Goal: Task Accomplishment & Management: Manage account settings

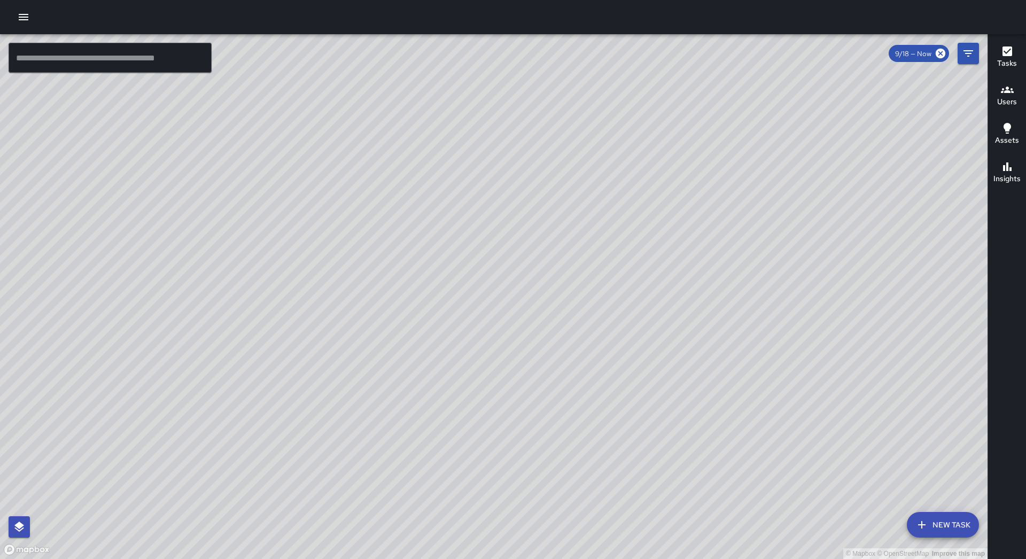
drag, startPoint x: 541, startPoint y: 427, endPoint x: 310, endPoint y: 338, distance: 247.2
click at [604, 330] on div "© Mapbox © OpenStreetMap Improve this map" at bounding box center [493, 296] width 987 height 525
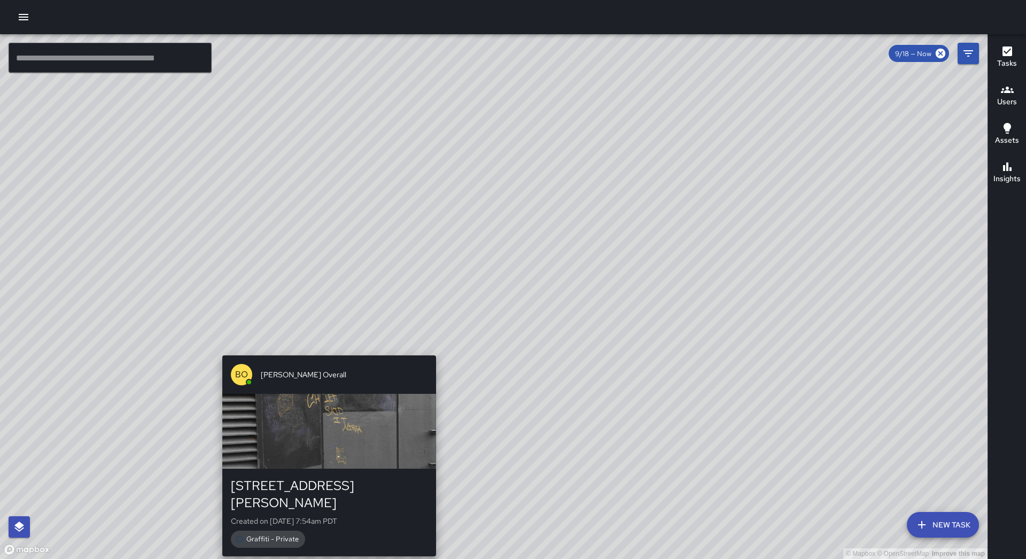
click at [330, 348] on div "© Mapbox © OpenStreetMap Improve this map [PERSON_NAME] Overall [STREET_ADDRESS…" at bounding box center [493, 296] width 987 height 525
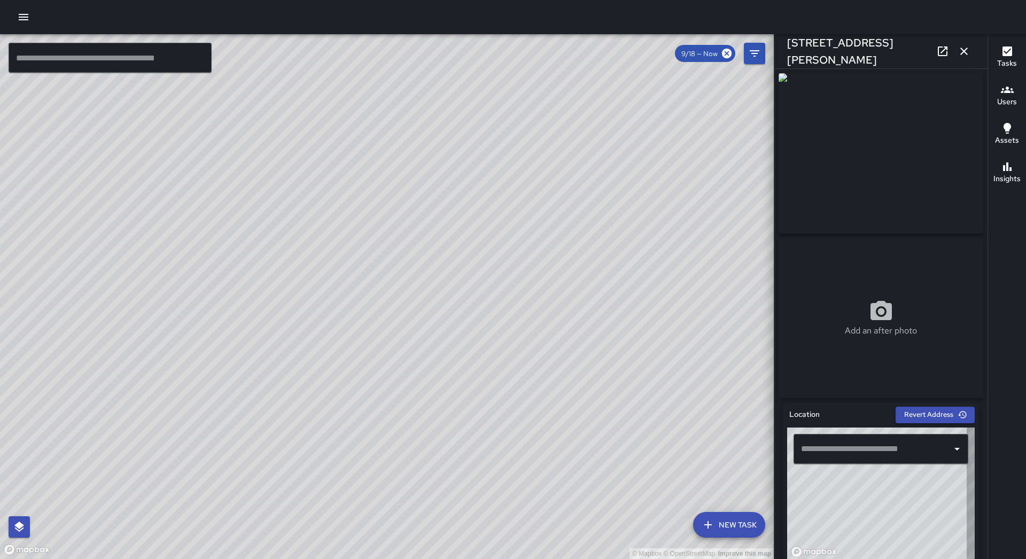
type input "**********"
click at [961, 51] on icon "button" at bounding box center [963, 51] width 13 height 13
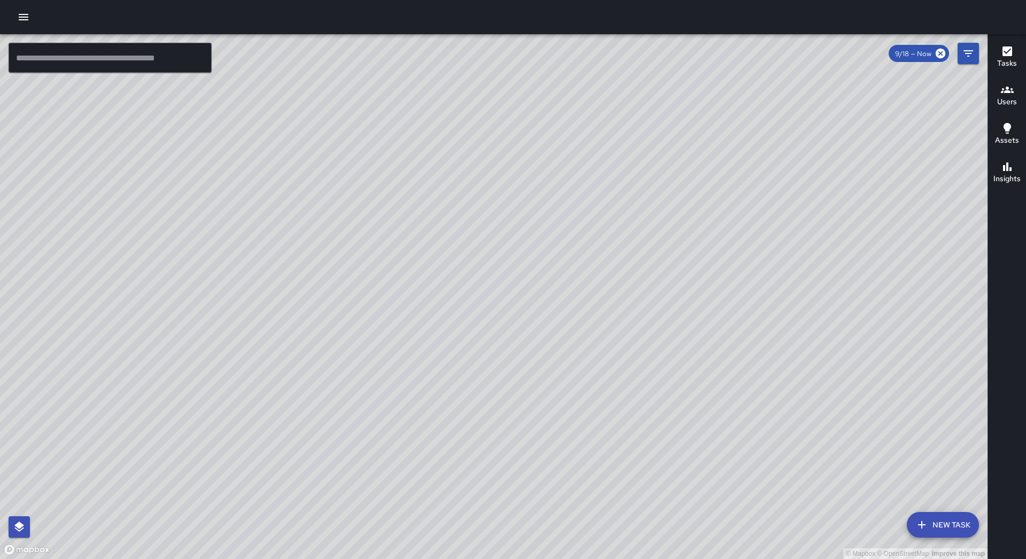
click at [15, 9] on div at bounding box center [513, 17] width 1026 height 34
click at [15, 13] on button "button" at bounding box center [23, 16] width 21 height 21
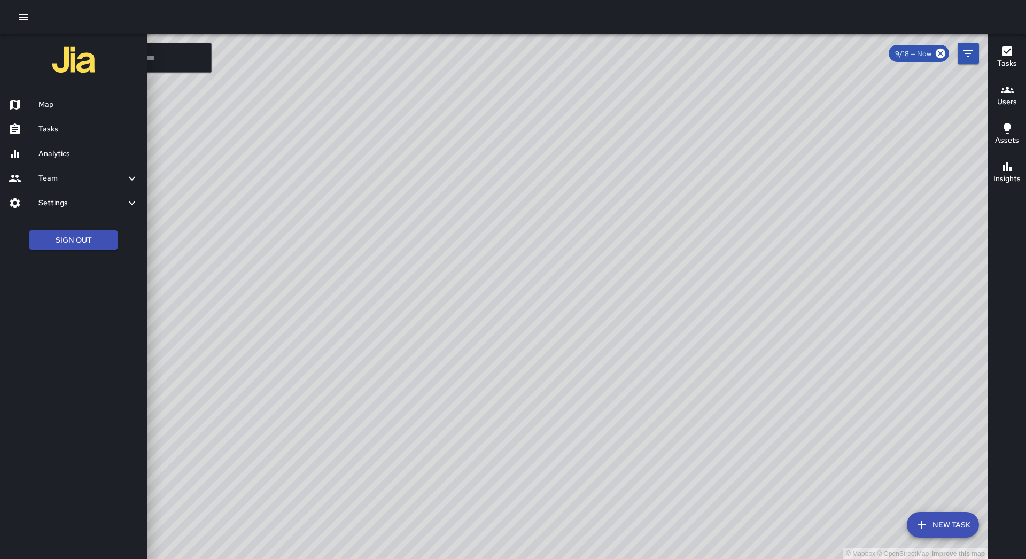
click at [92, 124] on h6 "Tasks" at bounding box center [88, 129] width 100 height 12
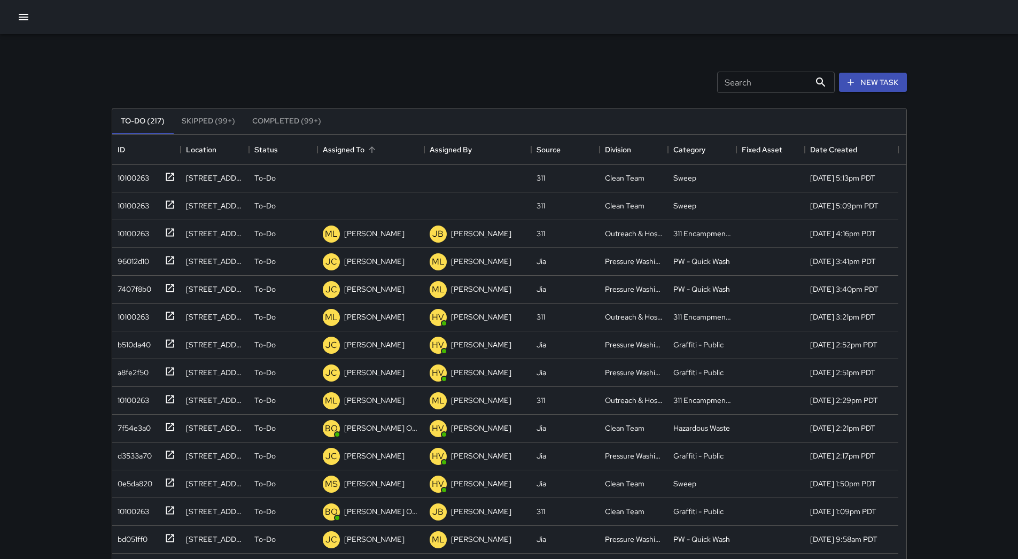
scroll to position [444, 786]
click at [380, 150] on div "Assigned To" at bounding box center [371, 150] width 96 height 30
click at [120, 164] on div "ID Location Status Assigned To Assigned By Source Division Category Fixed Asset…" at bounding box center [509, 150] width 794 height 30
click at [124, 178] on div "10100263" at bounding box center [131, 175] width 36 height 15
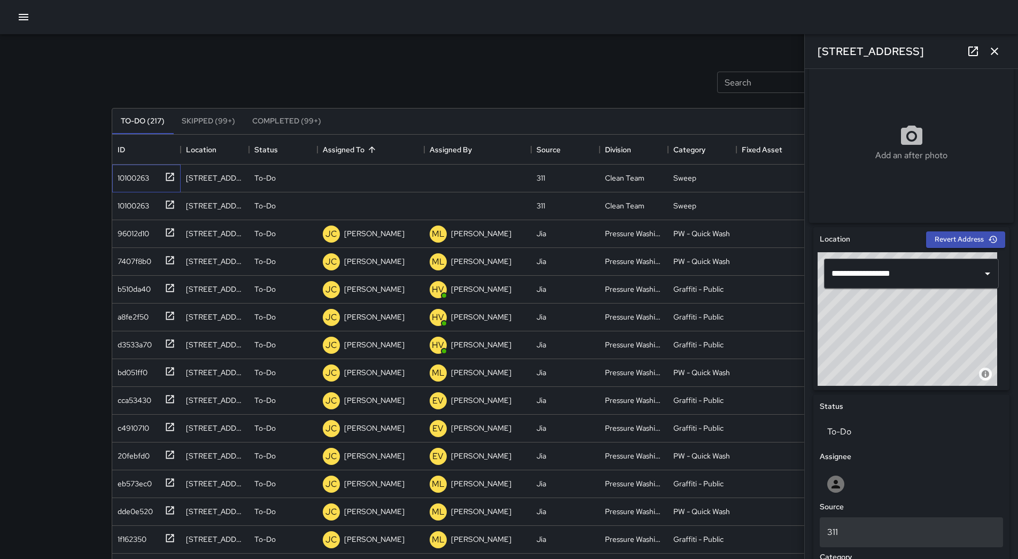
scroll to position [427, 0]
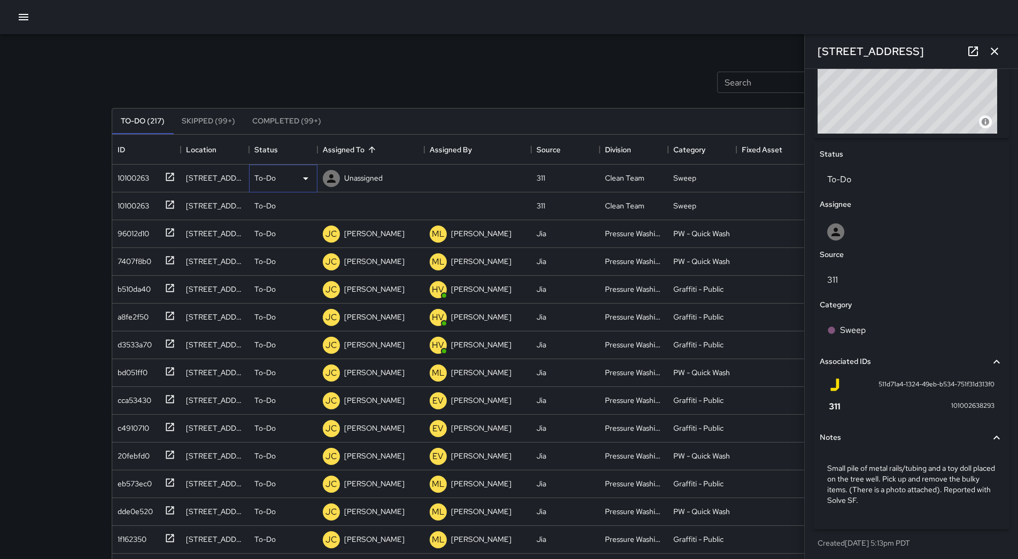
click at [291, 169] on div "To-Do" at bounding box center [283, 179] width 68 height 28
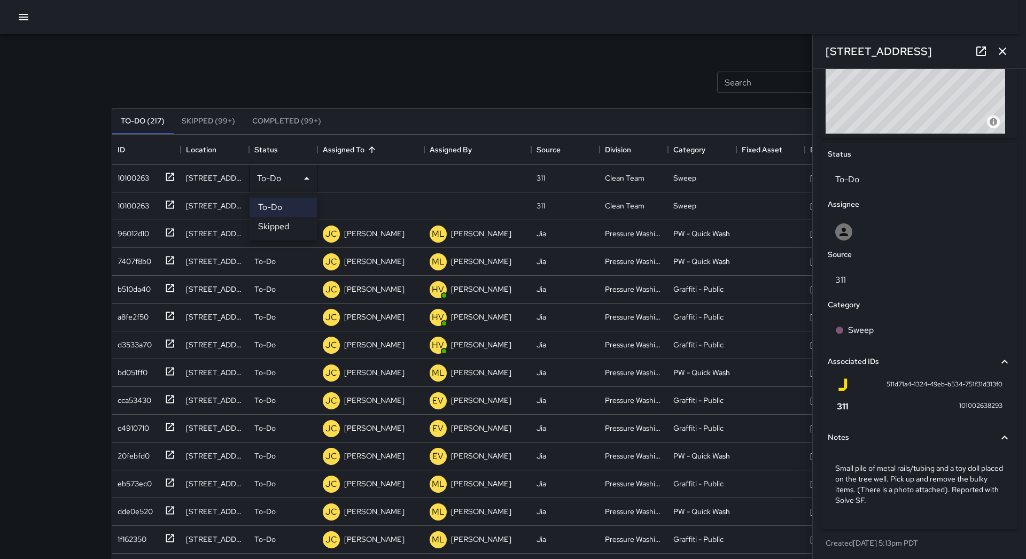
click at [288, 228] on li "Skipped" at bounding box center [282, 226] width 67 height 19
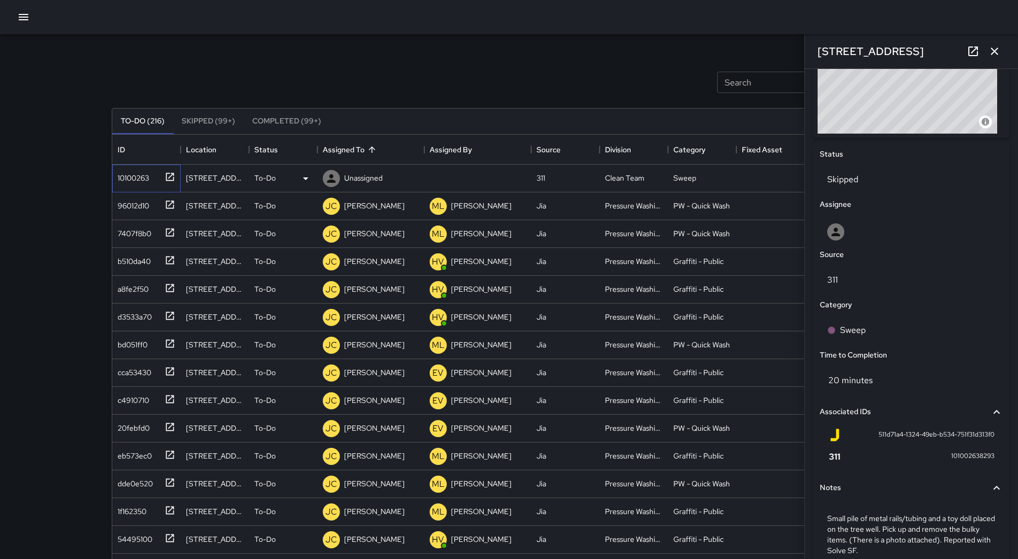
click at [142, 181] on div "10100263" at bounding box center [131, 175] width 36 height 15
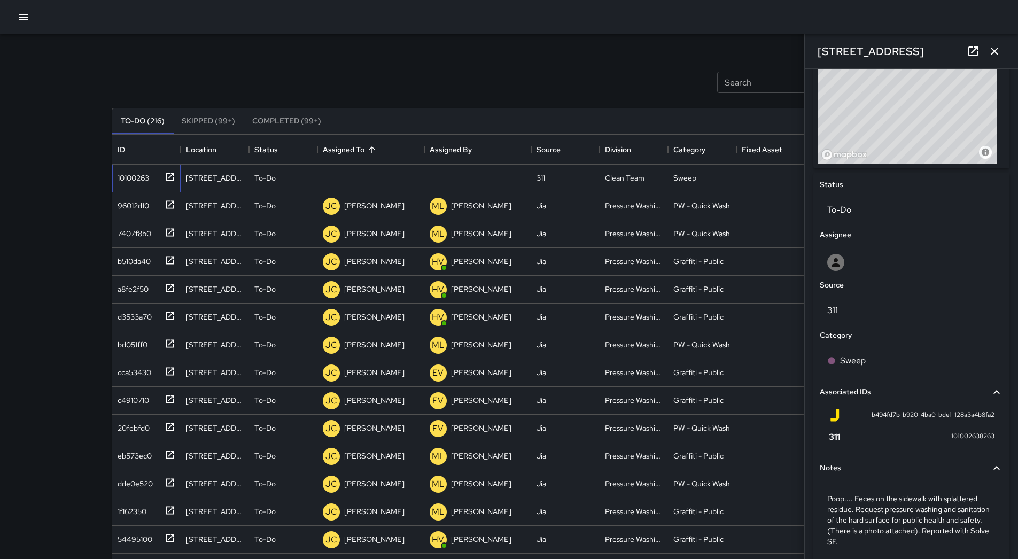
scroll to position [444, 0]
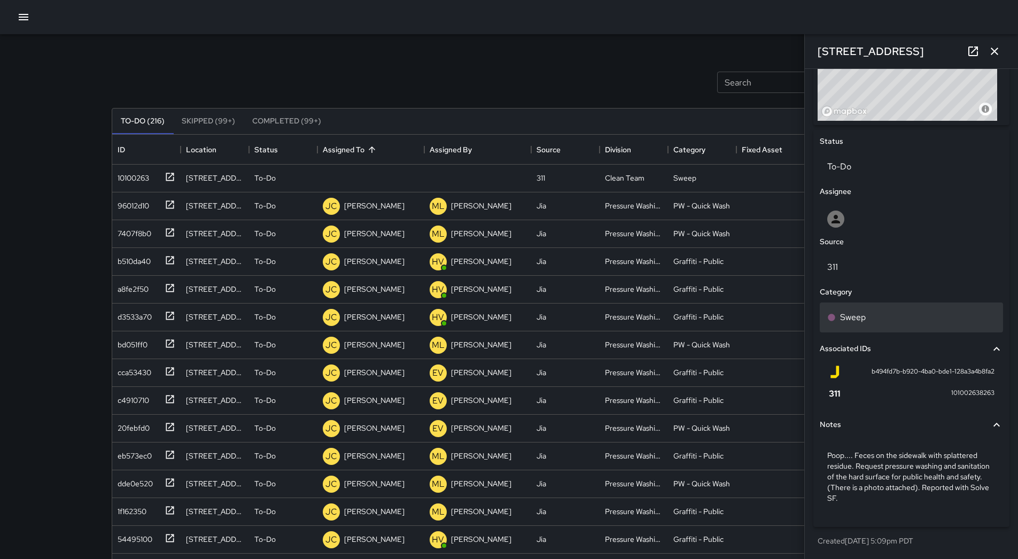
click at [880, 321] on div "Sweep" at bounding box center [911, 317] width 168 height 13
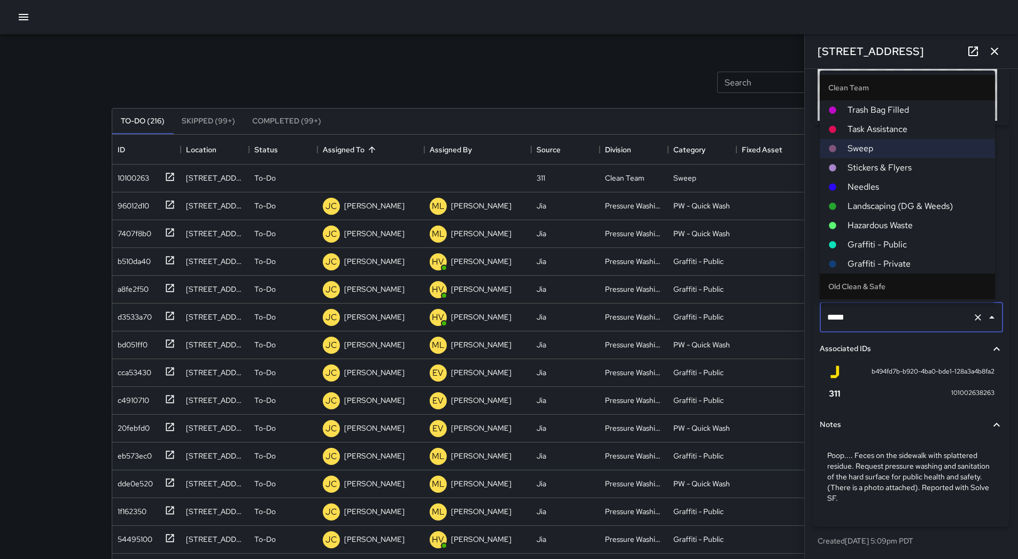
click at [882, 226] on span "Hazardous Waste" at bounding box center [916, 225] width 139 height 13
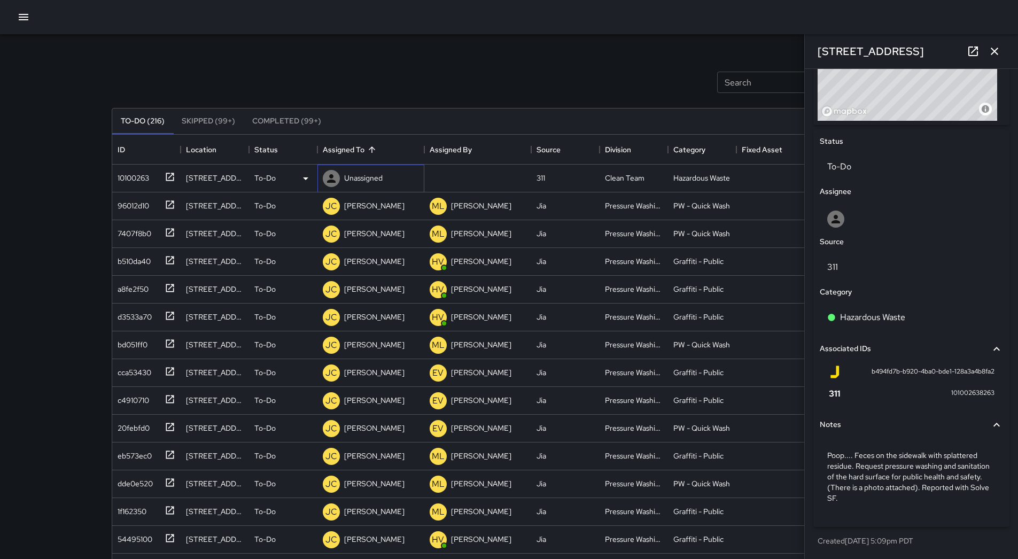
click at [357, 178] on p "Unassigned" at bounding box center [363, 178] width 38 height 11
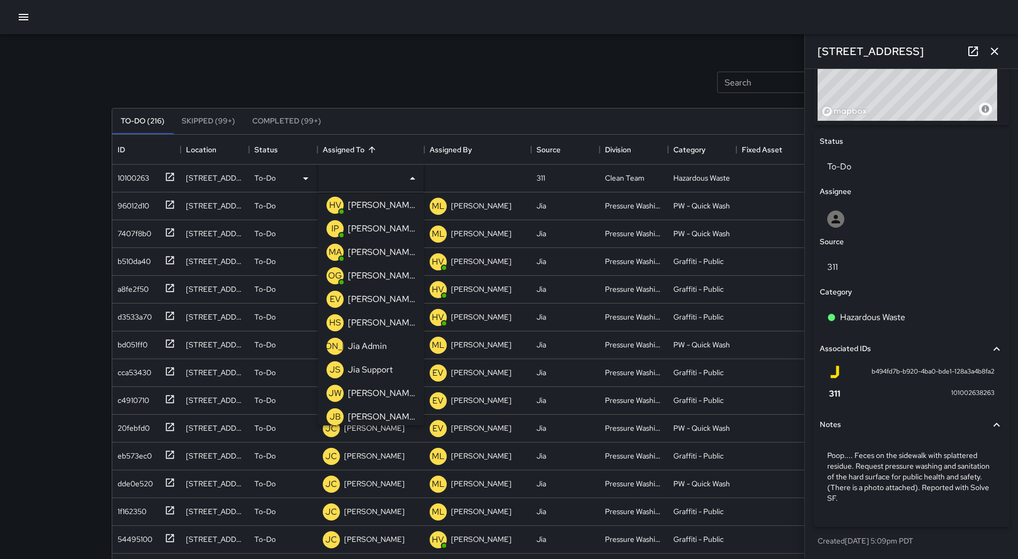
scroll to position [160, 0]
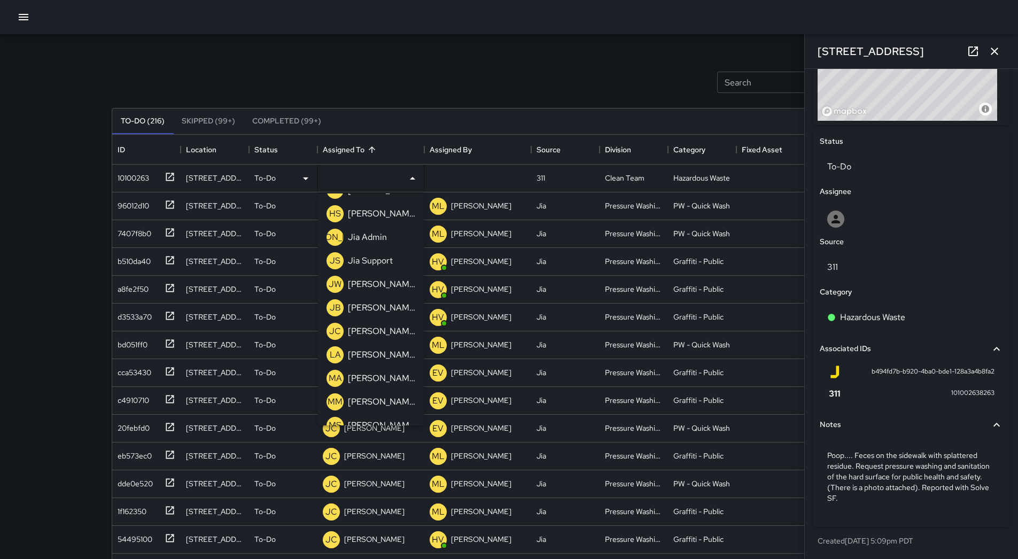
click at [373, 333] on p "[PERSON_NAME]" at bounding box center [381, 331] width 67 height 13
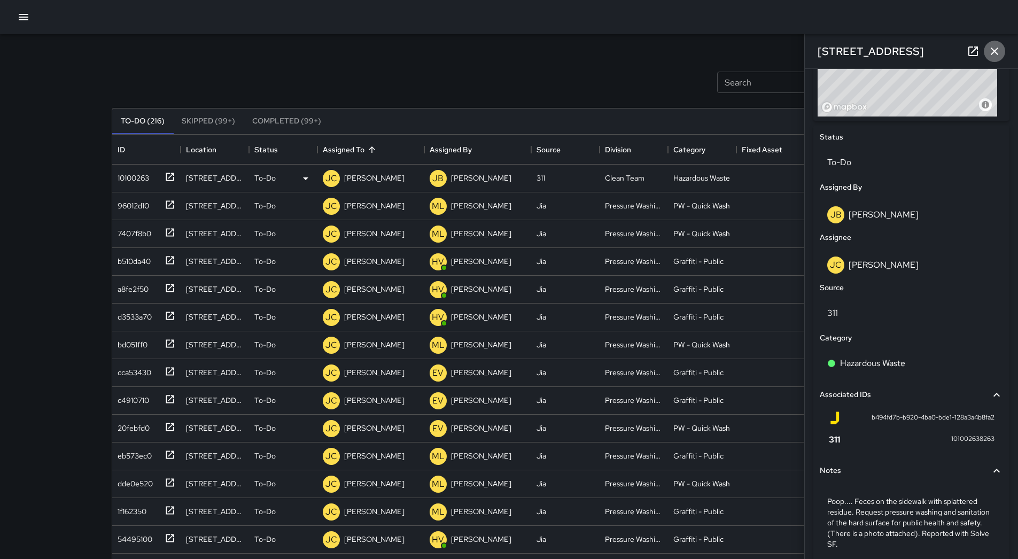
click at [985, 49] on button "button" at bounding box center [993, 51] width 21 height 21
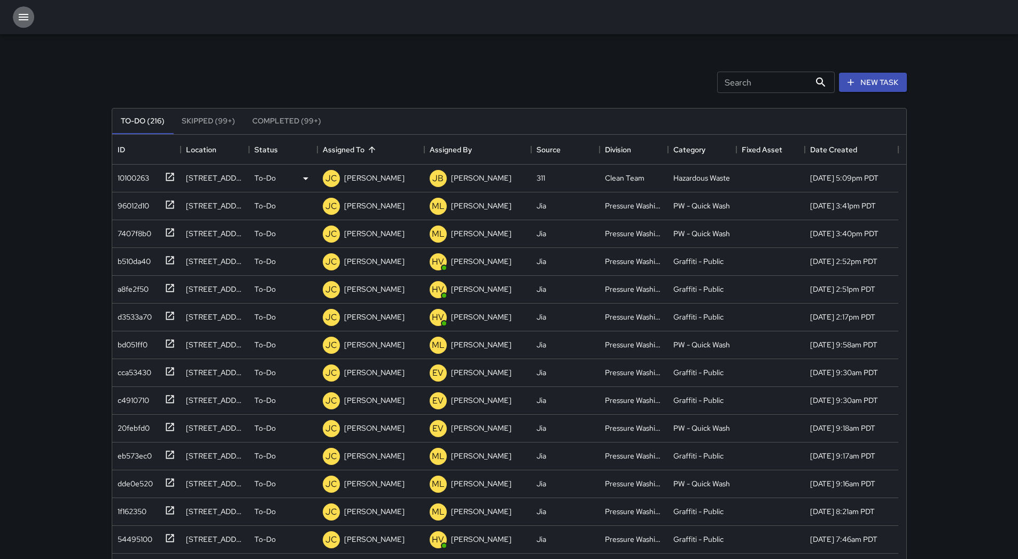
click at [21, 10] on button "button" at bounding box center [23, 16] width 21 height 21
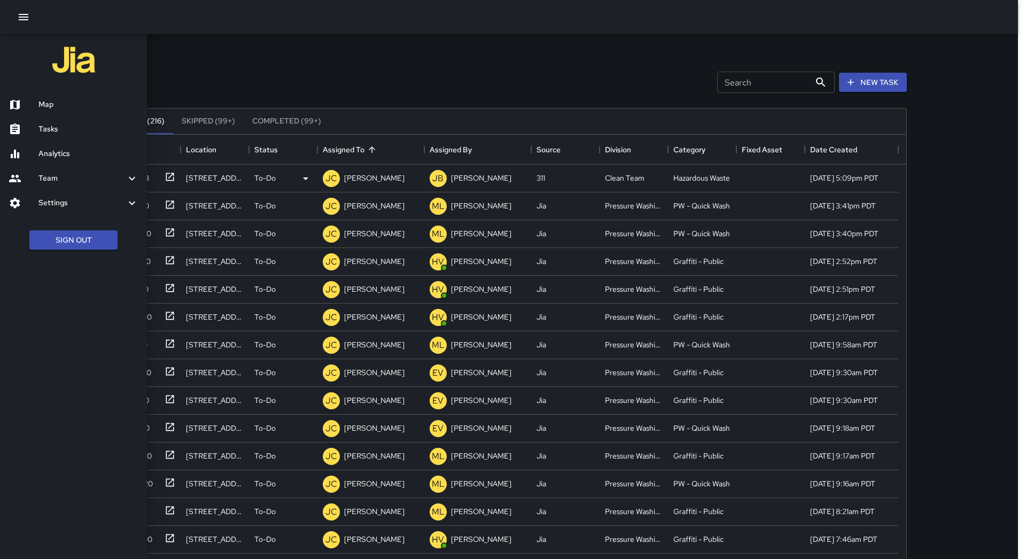
drag, startPoint x: 86, startPoint y: 103, endPoint x: 75, endPoint y: 99, distance: 12.0
click at [84, 103] on h6 "Map" at bounding box center [88, 105] width 100 height 12
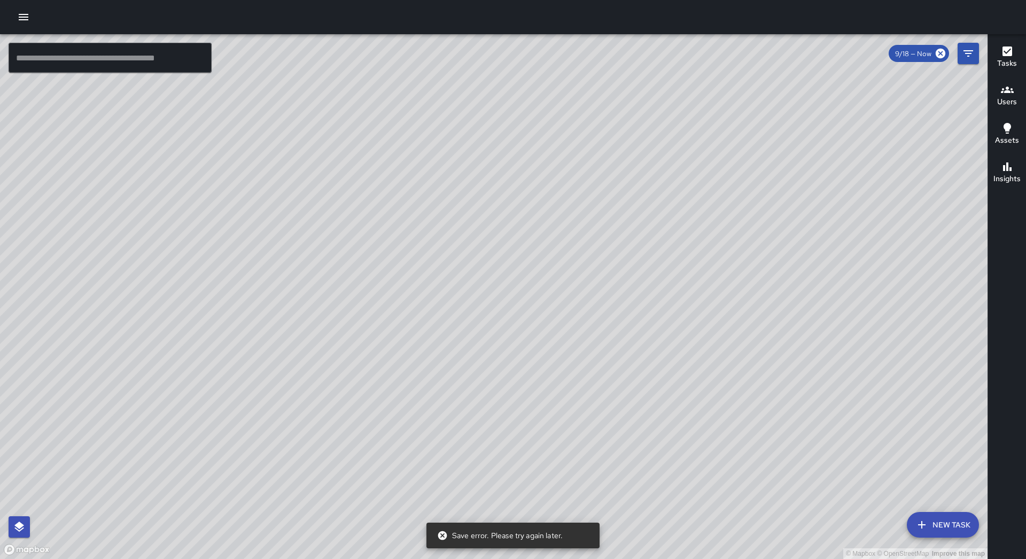
click at [35, 18] on div at bounding box center [513, 17] width 1026 height 34
drag, startPoint x: 29, startPoint y: 20, endPoint x: 29, endPoint y: 29, distance: 9.6
click at [29, 20] on icon "button" at bounding box center [23, 17] width 13 height 13
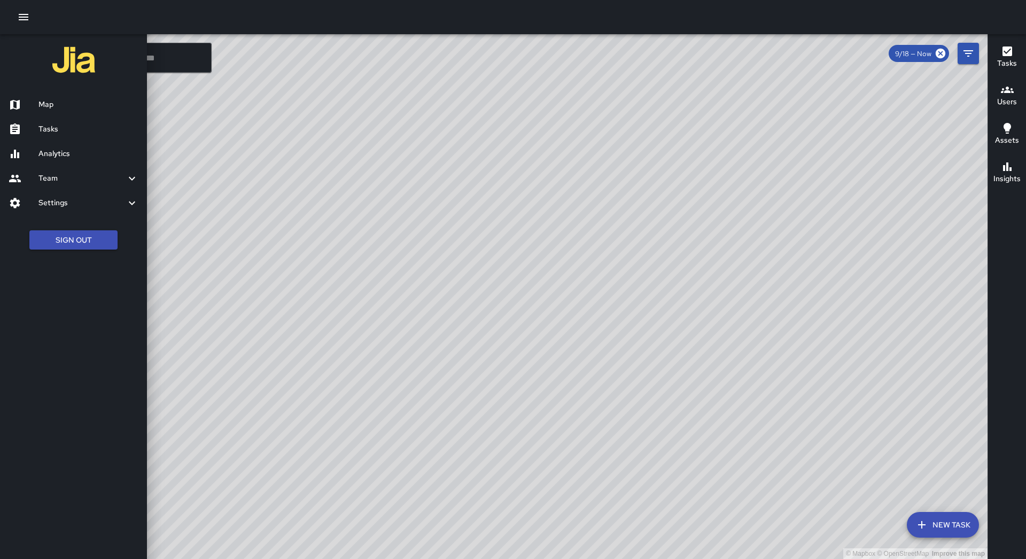
click at [68, 122] on div "Tasks" at bounding box center [73, 129] width 147 height 25
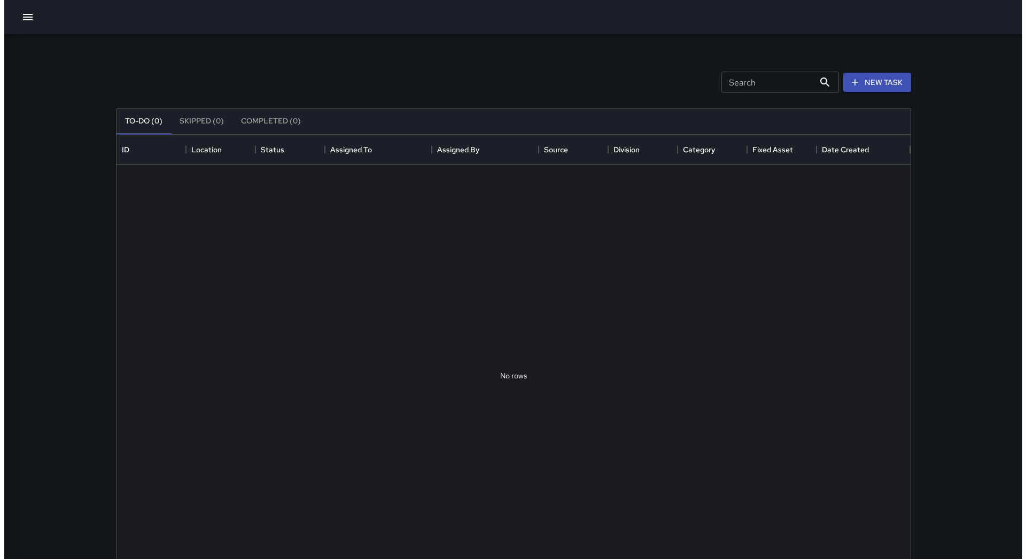
scroll to position [444, 786]
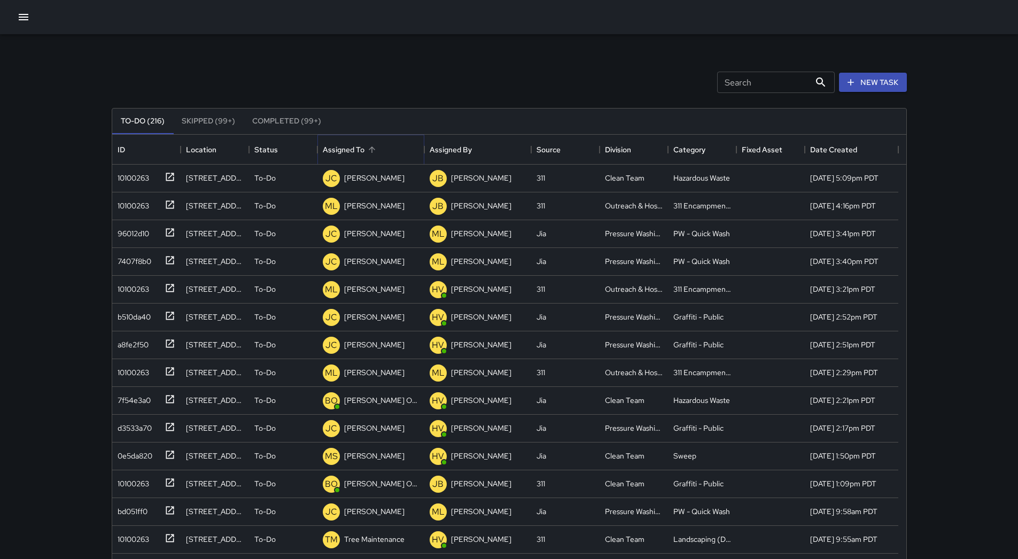
click at [368, 152] on icon "Sort" at bounding box center [372, 150] width 10 height 10
click at [26, 18] on icon "button" at bounding box center [23, 17] width 13 height 13
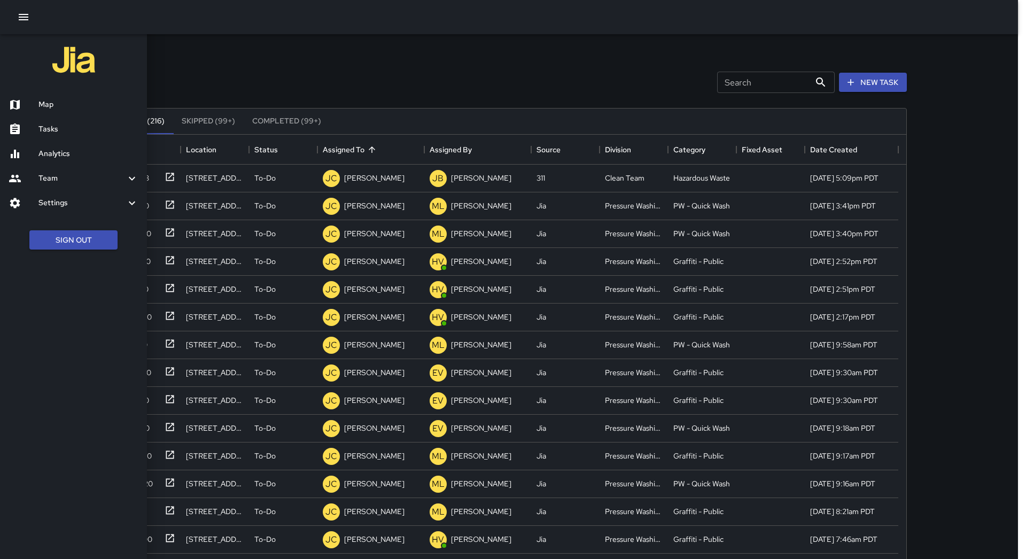
click at [56, 99] on h6 "Map" at bounding box center [88, 105] width 100 height 12
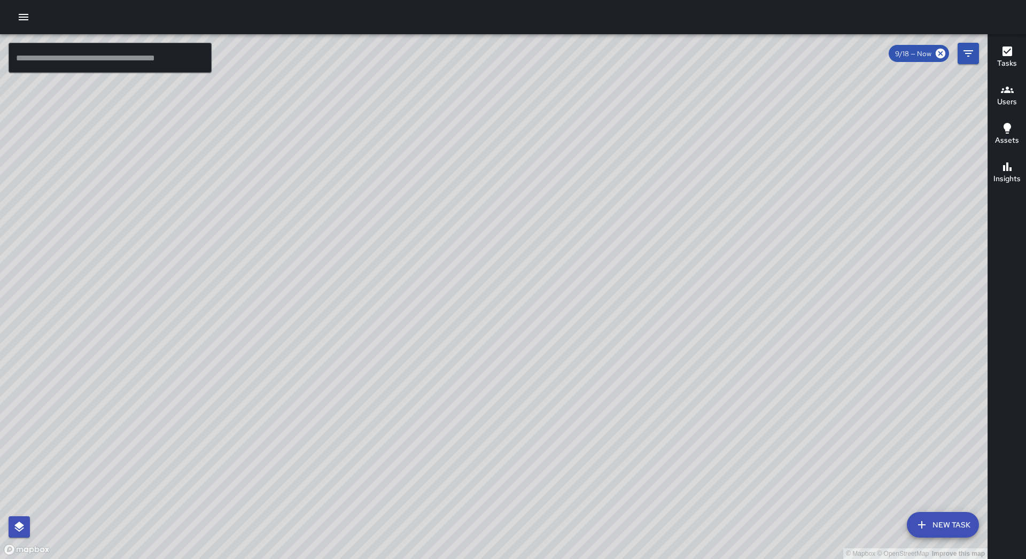
drag, startPoint x: 431, startPoint y: 270, endPoint x: 490, endPoint y: 344, distance: 95.0
click at [490, 344] on div "© Mapbox © OpenStreetMap Improve this map" at bounding box center [493, 296] width 987 height 525
